Goal: Navigation & Orientation: Find specific page/section

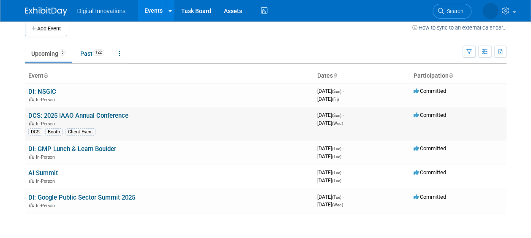
scroll to position [8, 0]
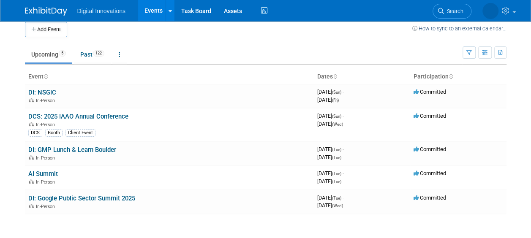
click at [100, 7] on li "Digital Innovations" at bounding box center [107, 8] width 60 height 12
click at [159, 16] on link "Events" at bounding box center [153, 10] width 31 height 21
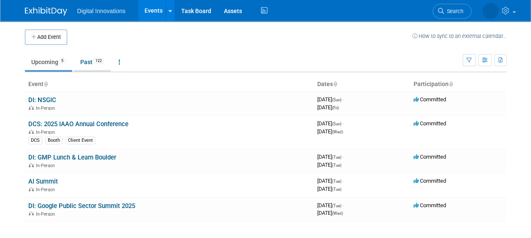
click at [87, 66] on link "Past 122" at bounding box center [92, 62] width 37 height 16
